Goal: Task Accomplishment & Management: Use online tool/utility

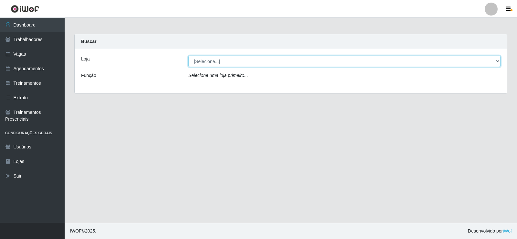
click at [499, 60] on select "[Selecione...] [PERSON_NAME]" at bounding box center [345, 61] width 312 height 11
select select "430"
click at [189, 56] on select "[Selecione...] [PERSON_NAME]" at bounding box center [345, 61] width 312 height 11
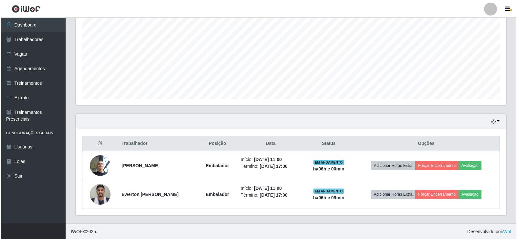
scroll to position [133, 0]
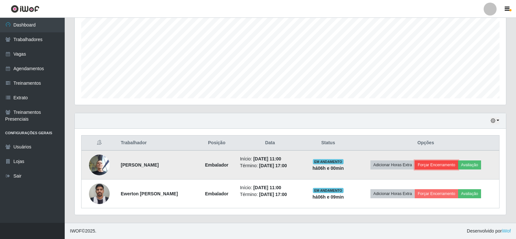
click at [439, 162] on button "Forçar Encerramento" at bounding box center [436, 164] width 43 height 9
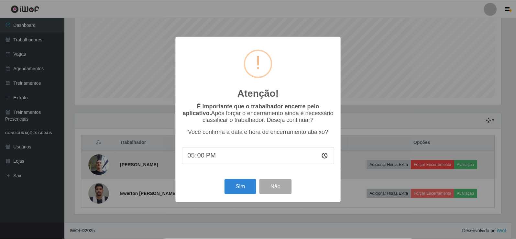
scroll to position [134, 428]
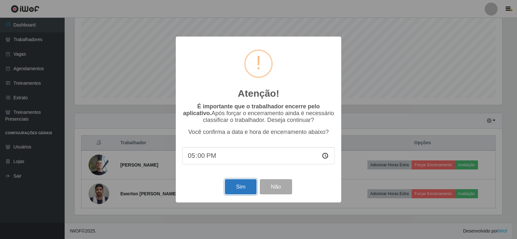
click at [246, 188] on button "Sim" at bounding box center [240, 186] width 31 height 15
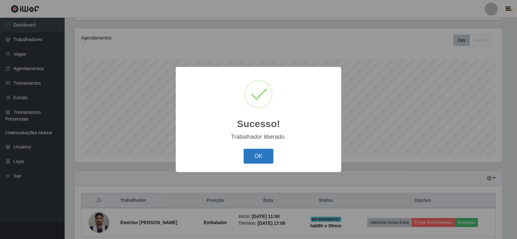
click at [259, 154] on button "OK" at bounding box center [259, 156] width 30 height 15
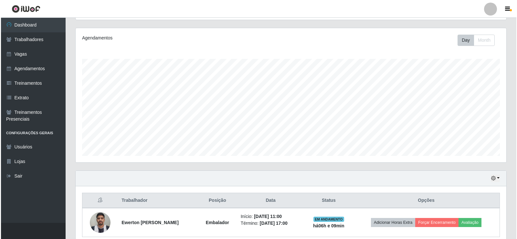
scroll to position [104, 0]
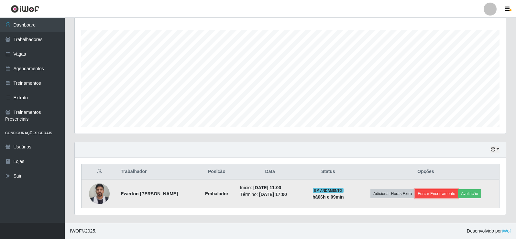
click at [445, 192] on button "Forçar Encerramento" at bounding box center [436, 193] width 43 height 9
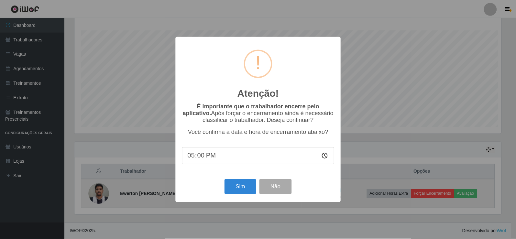
scroll to position [134, 428]
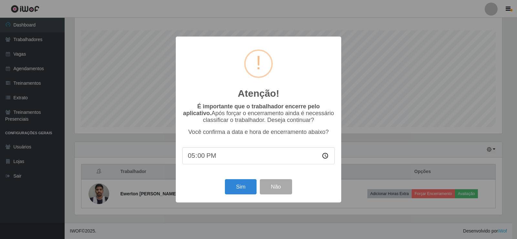
click at [424, 210] on div "Atenção! × É importante que o trabalhador encerre pelo aplicativo. Após forçar …" at bounding box center [258, 119] width 517 height 239
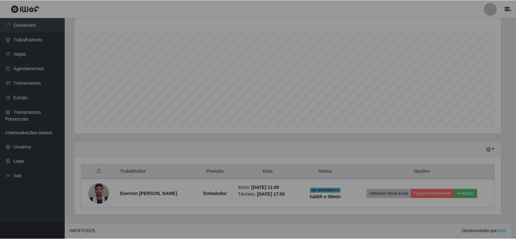
scroll to position [134, 431]
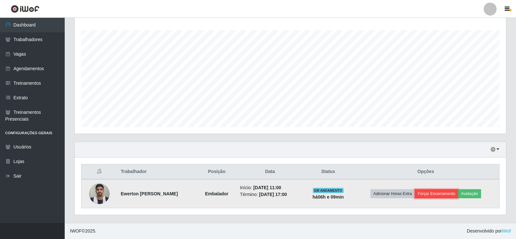
click at [439, 193] on button "Forçar Encerramento" at bounding box center [436, 193] width 43 height 9
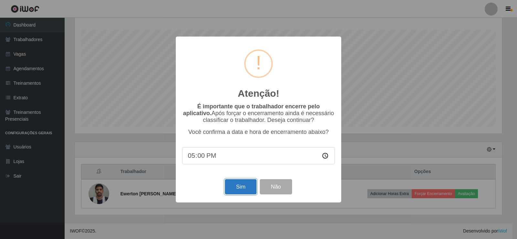
click at [237, 189] on button "Sim" at bounding box center [240, 186] width 31 height 15
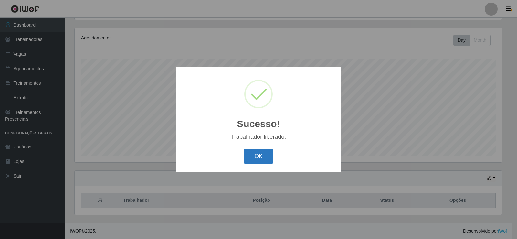
click at [261, 158] on button "OK" at bounding box center [259, 156] width 30 height 15
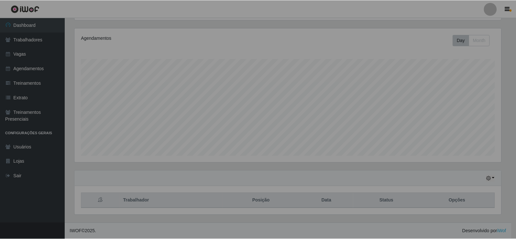
scroll to position [134, 431]
